Goal: Task Accomplishment & Management: Use online tool/utility

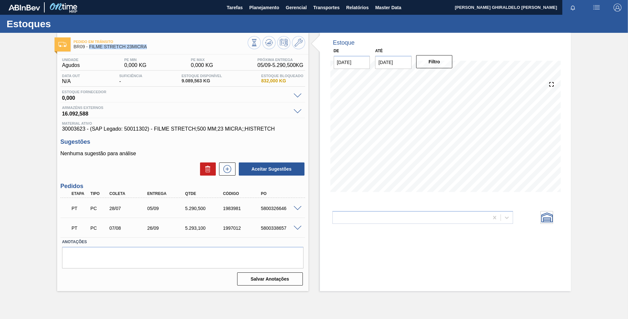
drag, startPoint x: 149, startPoint y: 45, endPoint x: 90, endPoint y: 50, distance: 59.9
click at [90, 50] on div "Pedido em Trânsito BR09 - FILME STRETCH 23MICRA" at bounding box center [161, 44] width 174 height 15
copy span "FILME STRETCH 23MICRA"
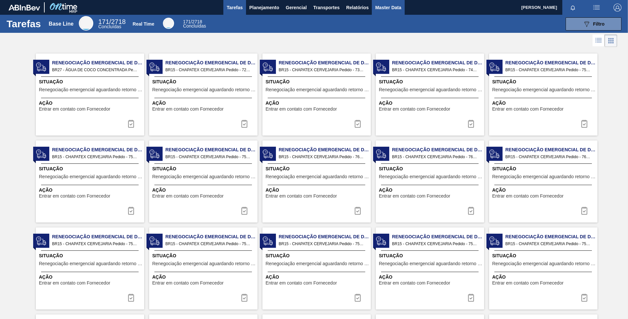
click at [386, 11] on button "Master Data" at bounding box center [388, 7] width 33 height 15
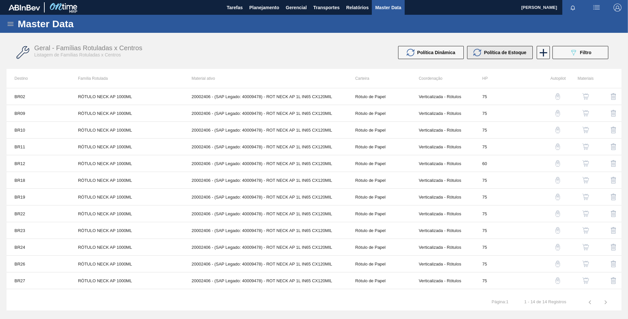
click at [494, 50] on span "Política de Estoque" at bounding box center [505, 52] width 42 height 5
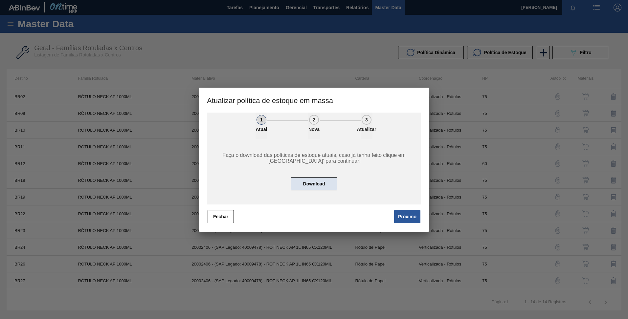
click at [299, 182] on button "Download" at bounding box center [314, 183] width 46 height 13
click at [403, 212] on button "Próximo" at bounding box center [407, 216] width 26 height 13
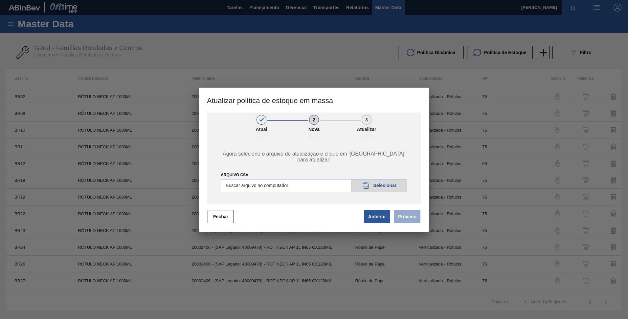
click at [381, 181] on input "ARQUIVO CSV" at bounding box center [314, 185] width 186 height 13
type input "C:\fakepath\POLITICA_DE_ESTOQUE_20250812_092304.csv"
click at [410, 218] on button "Próximo" at bounding box center [407, 216] width 26 height 13
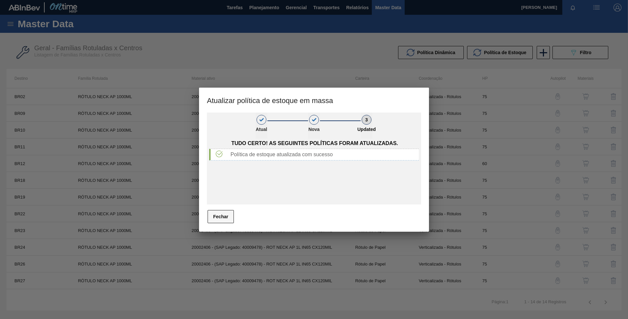
click at [226, 214] on button "Fechar" at bounding box center [220, 216] width 26 height 13
